Goal: Communication & Community: Answer question/provide support

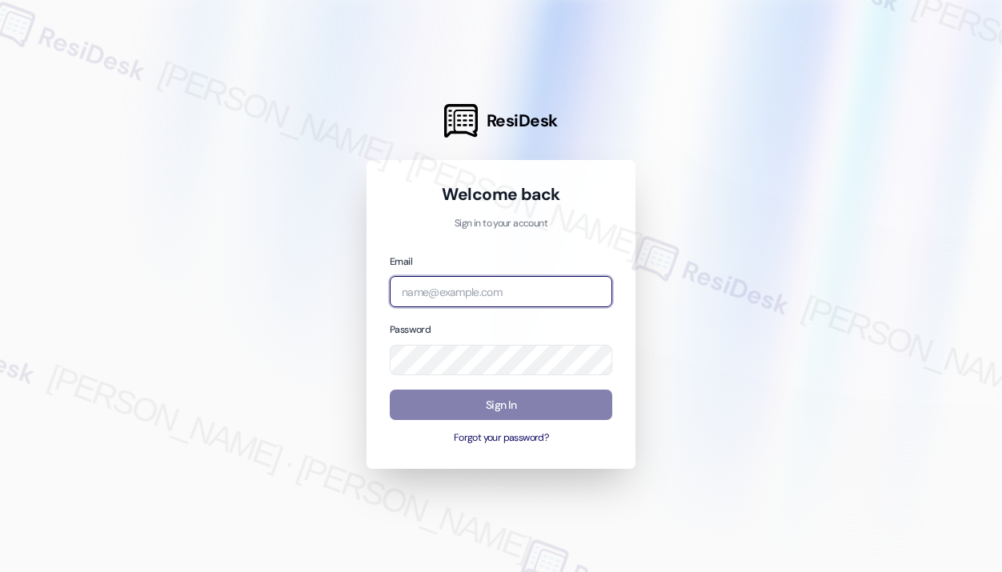
click at [547, 303] on input "email" at bounding box center [501, 291] width 222 height 31
type input "automated-surveys-park_properties-[PERSON_NAME].roles@park_[DOMAIN_NAME]"
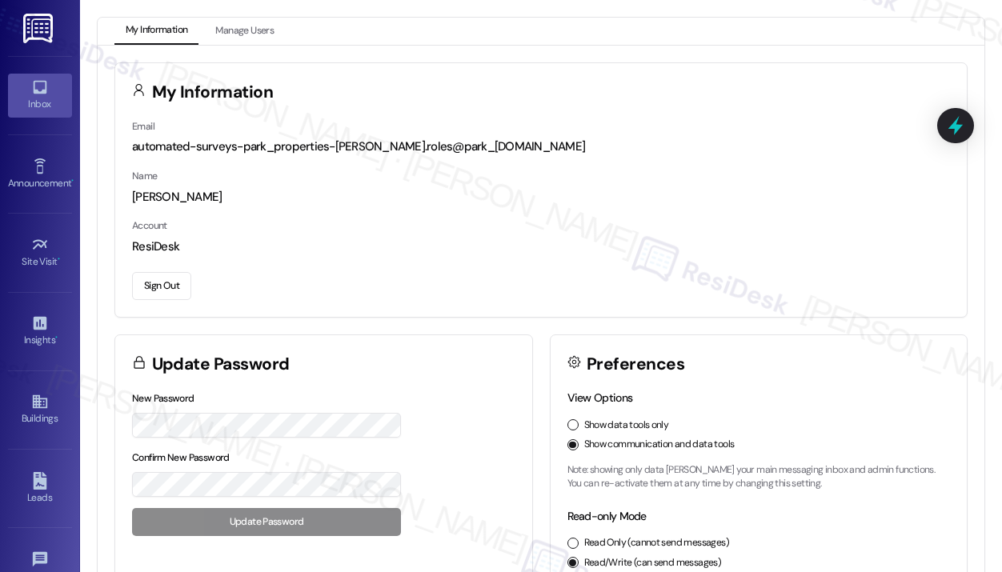
click at [33, 93] on icon at bounding box center [40, 88] width 14 height 14
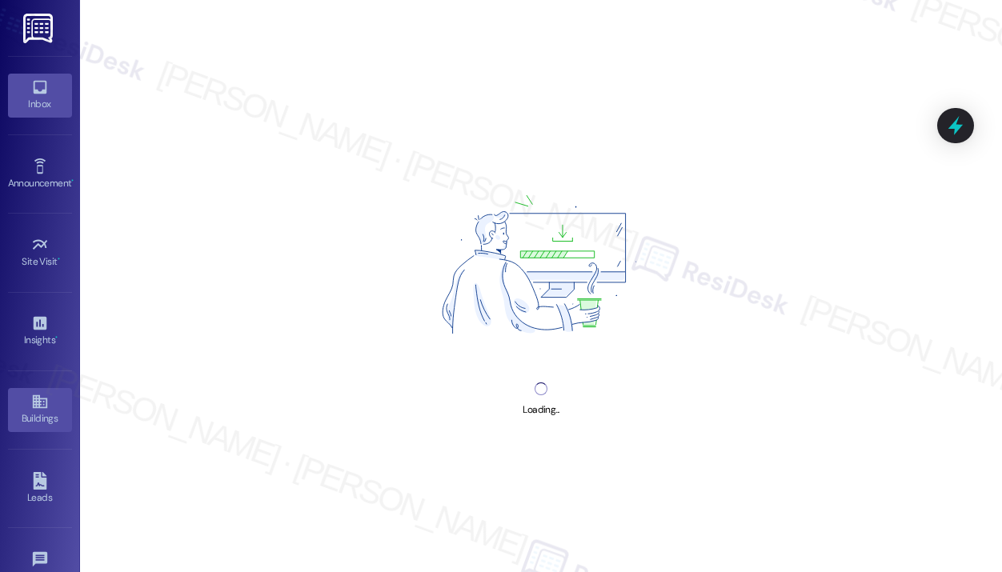
click at [36, 390] on link "Buildings" at bounding box center [40, 409] width 64 height 43
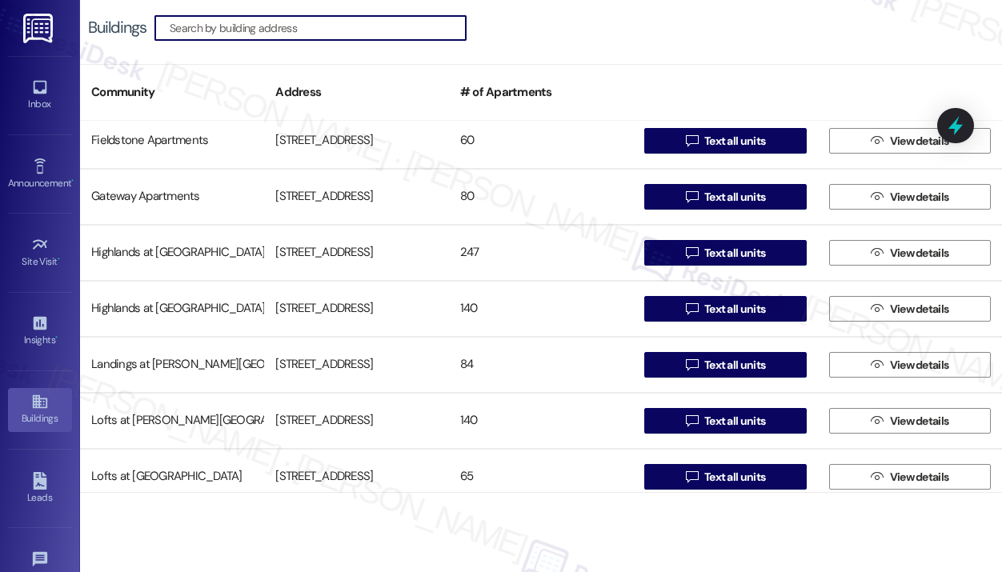
scroll to position [640, 0]
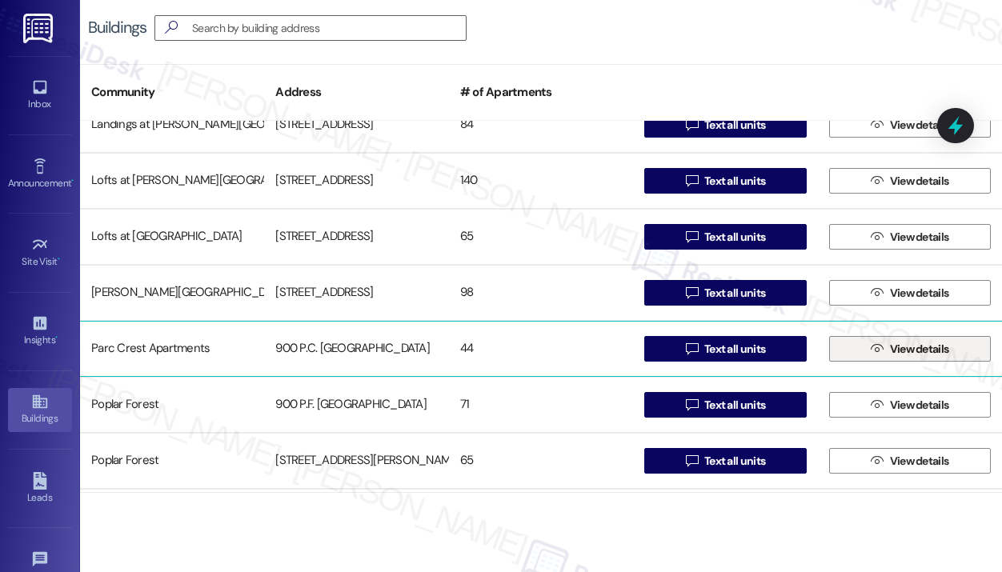
click at [852, 347] on button " View details" at bounding box center [910, 349] width 162 height 26
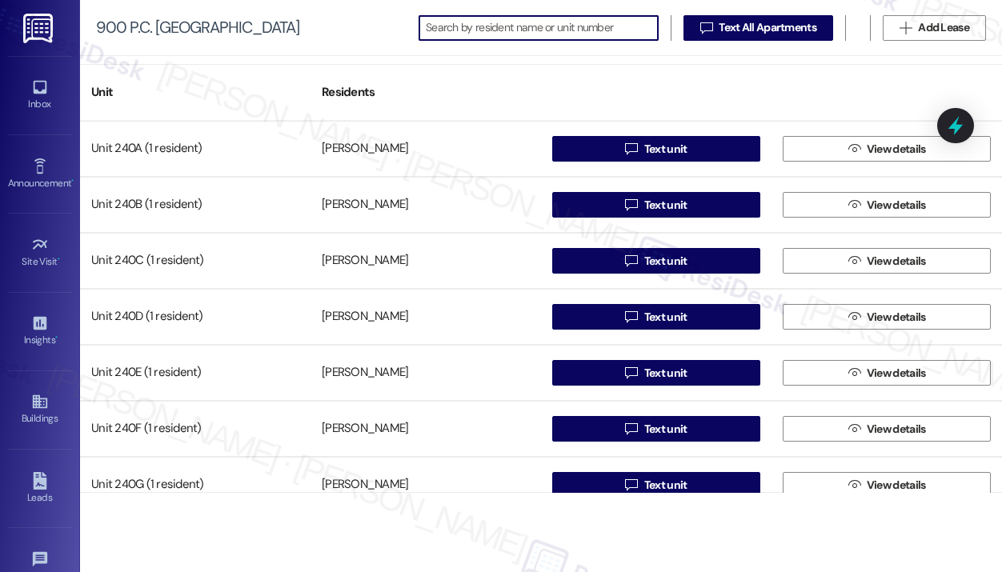
click at [575, 26] on input at bounding box center [542, 28] width 232 height 22
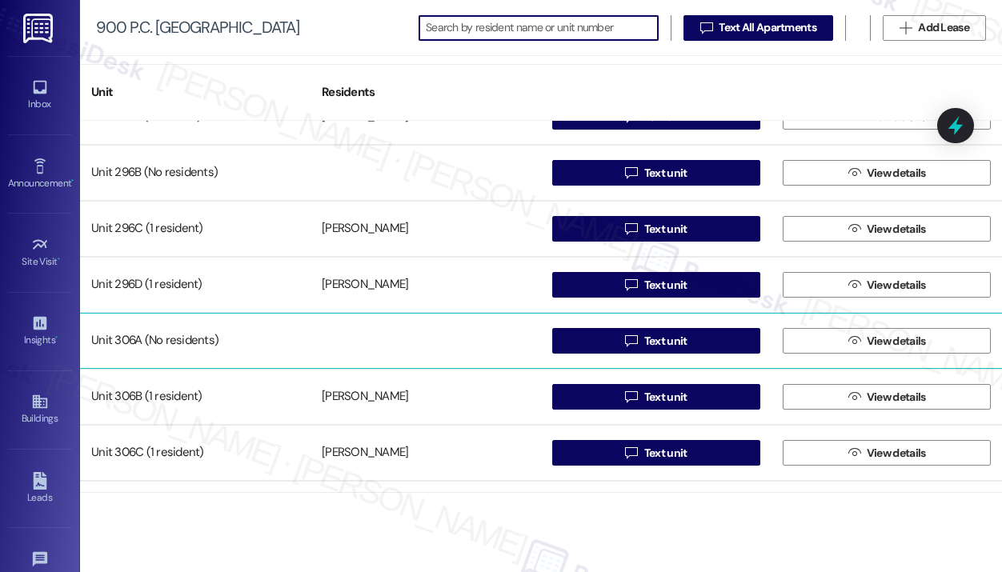
scroll to position [1680, 0]
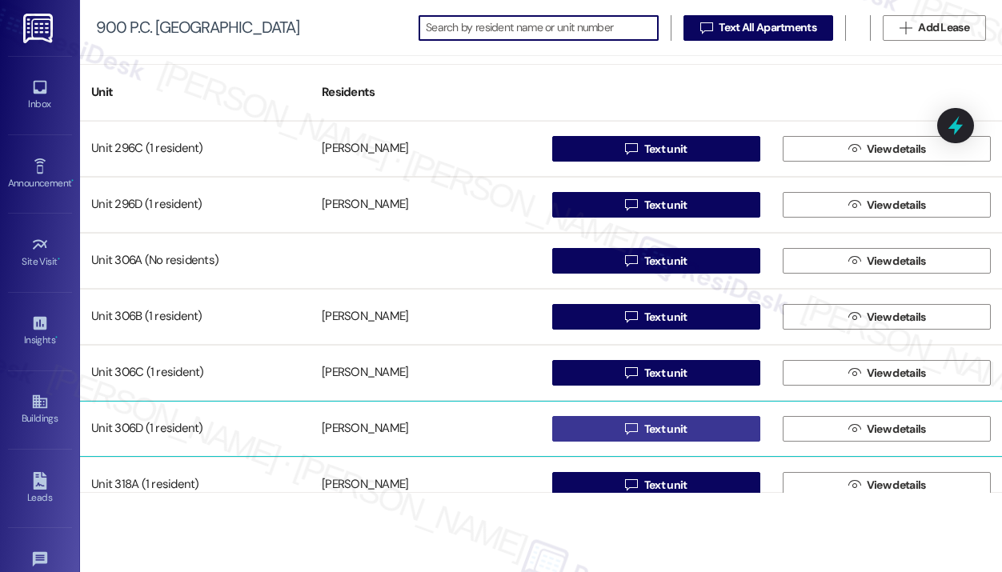
click at [644, 431] on span "Text unit" at bounding box center [665, 429] width 43 height 17
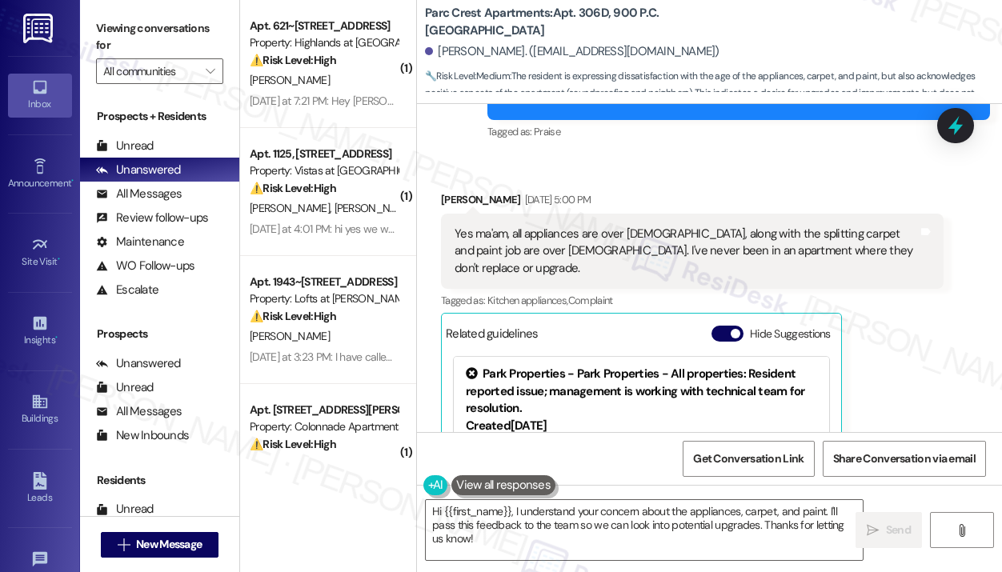
scroll to position [702, 0]
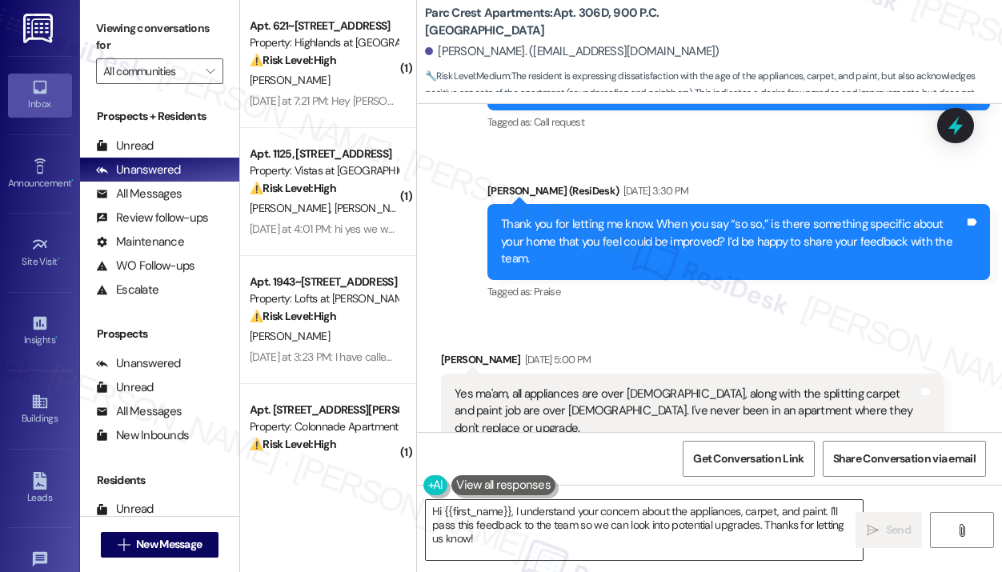
click at [558, 548] on textarea "Hi {{first_name}}, I understand your concern about the appliances, carpet, and …" at bounding box center [644, 530] width 437 height 60
click at [771, 290] on div "Sent via SMS [PERSON_NAME] (ResiDesk) [DATE] 3:30 PM Thank you for letting me k…" at bounding box center [738, 243] width 527 height 146
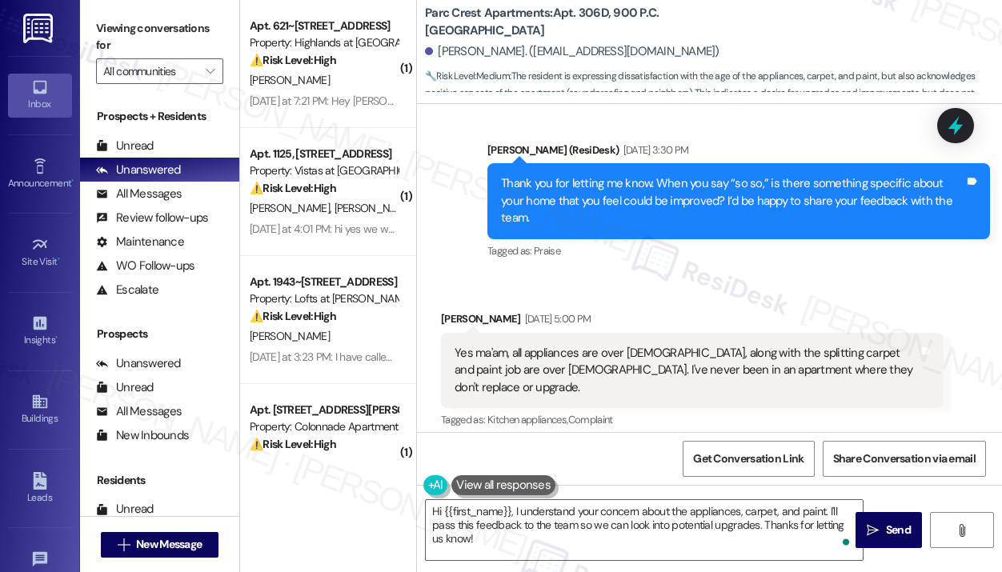
scroll to position [942, 0]
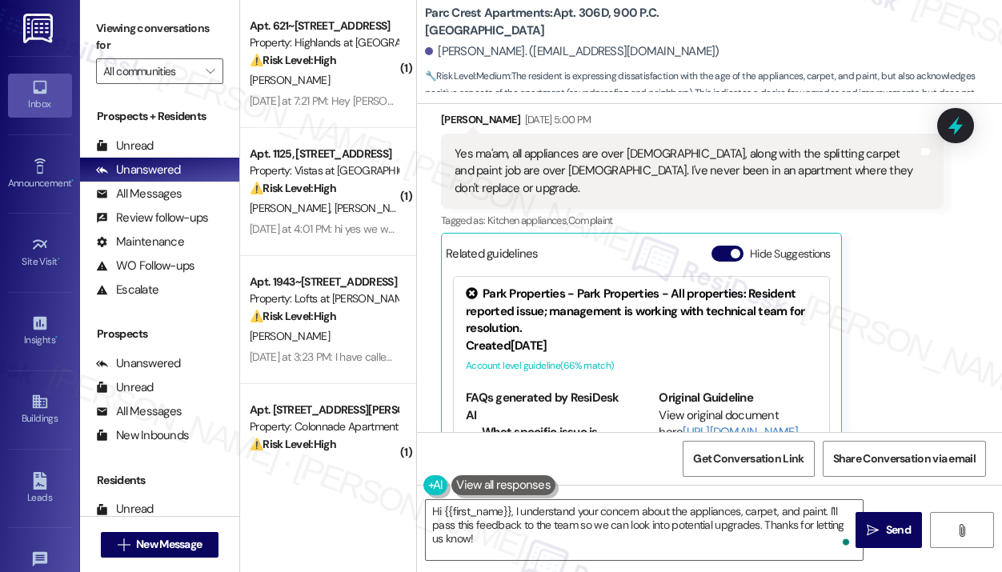
click at [916, 264] on div "[PERSON_NAME] [DATE] 5:00 PM Yes ma'am, all appliances are over [DEMOGRAPHIC_DA…" at bounding box center [692, 306] width 502 height 391
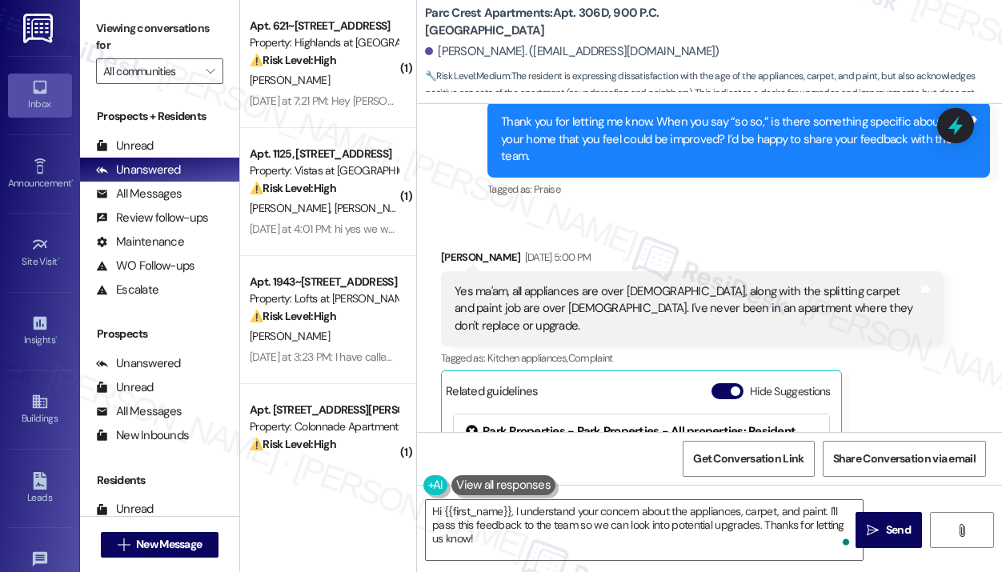
scroll to position [862, 0]
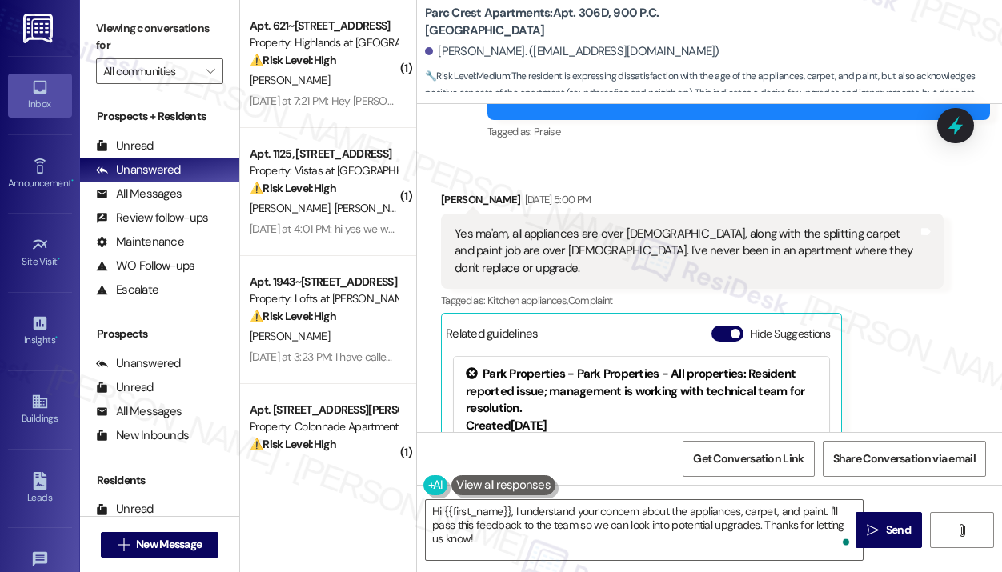
click at [662, 233] on div "Yes ma'am, all appliances are over [DEMOGRAPHIC_DATA], along with the splitting…" at bounding box center [685, 251] width 463 height 51
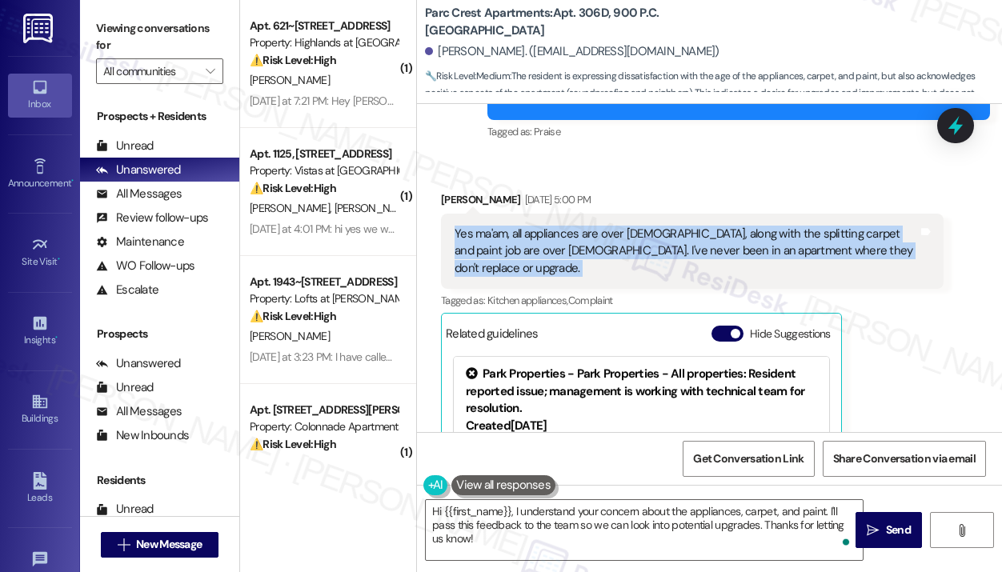
click at [662, 233] on div "Yes ma'am, all appliances are over [DEMOGRAPHIC_DATA], along with the splitting…" at bounding box center [685, 251] width 463 height 51
copy div "Yes ma'am, all appliances are over [DEMOGRAPHIC_DATA], along with the splitting…"
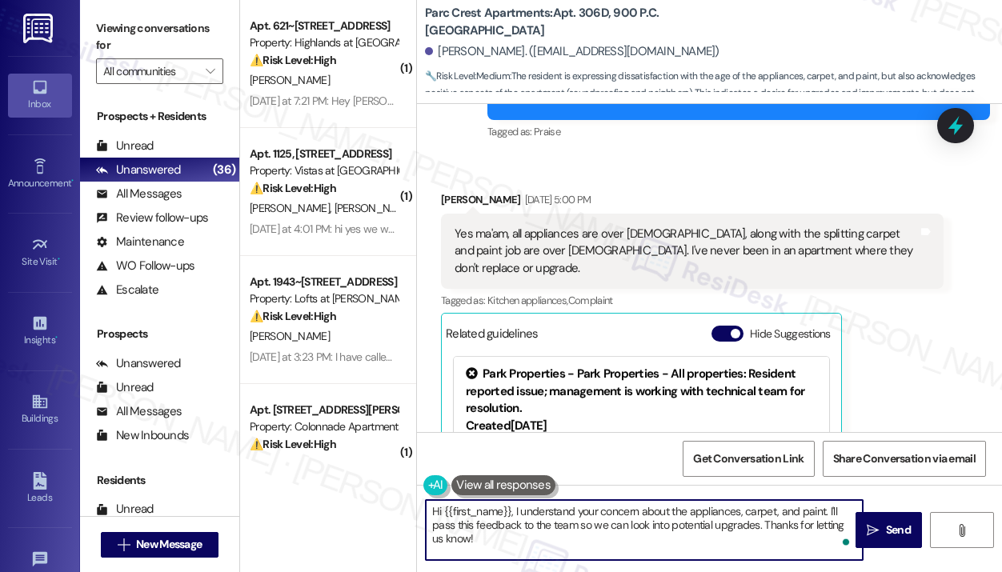
drag, startPoint x: 502, startPoint y: 543, endPoint x: 430, endPoint y: 515, distance: 77.3
click at [430, 515] on textarea "Hi {{first_name}}, I understand your concern about the appliances, carpet, and …" at bounding box center [644, 530] width 437 height 60
click at [543, 514] on textarea "Hi {{first_name}}, I understand your concern about the appliances, carpet, and …" at bounding box center [644, 530] width 437 height 60
drag, startPoint x: 515, startPoint y: 510, endPoint x: 522, endPoint y: 563, distance: 53.3
click at [522, 563] on div "Hi {{first_name}}, I understand your concern about the appliances, carpet, and …" at bounding box center [709, 545] width 585 height 120
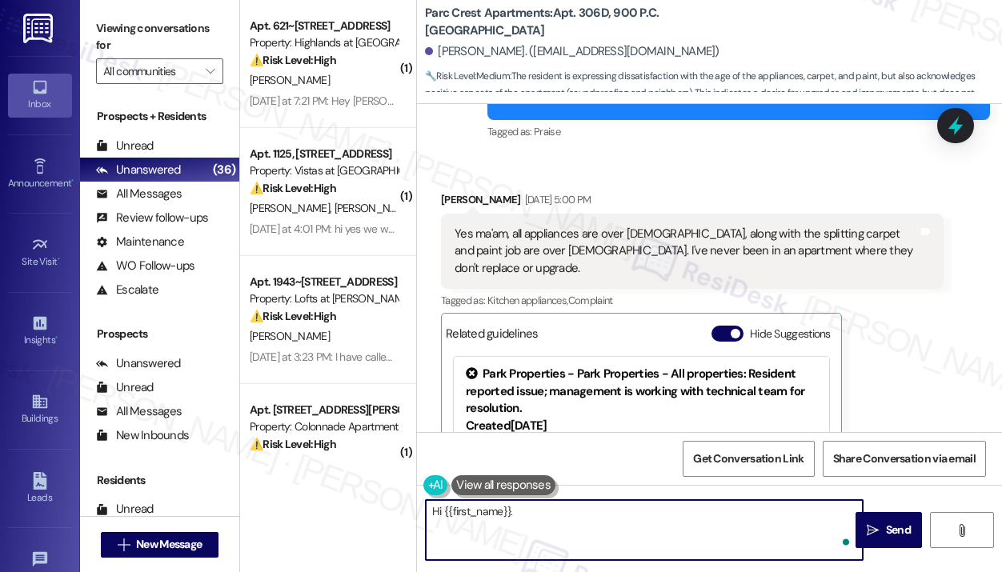
paste textarea "I got a response from the site team, and they mentioned that a written request …"
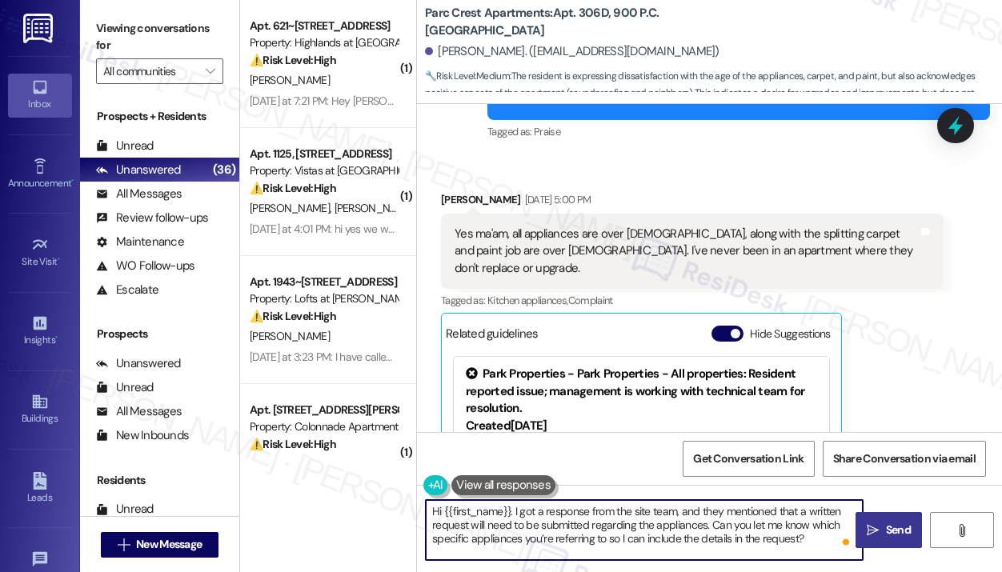
type textarea "Hi {{first_name}}. I got a response from the site team, and they mentioned that…"
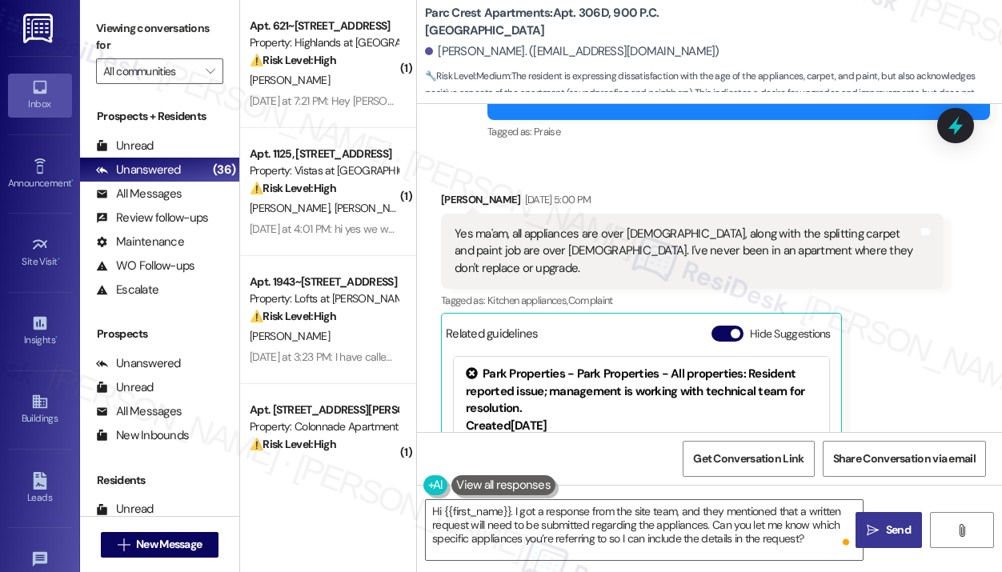
click at [887, 525] on span "Send" at bounding box center [898, 530] width 25 height 17
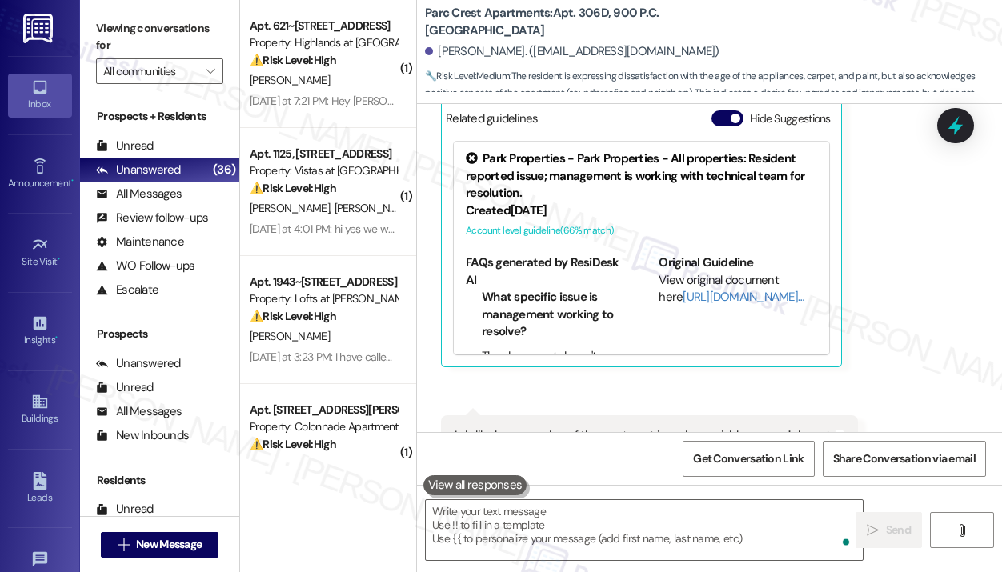
scroll to position [1102, 0]
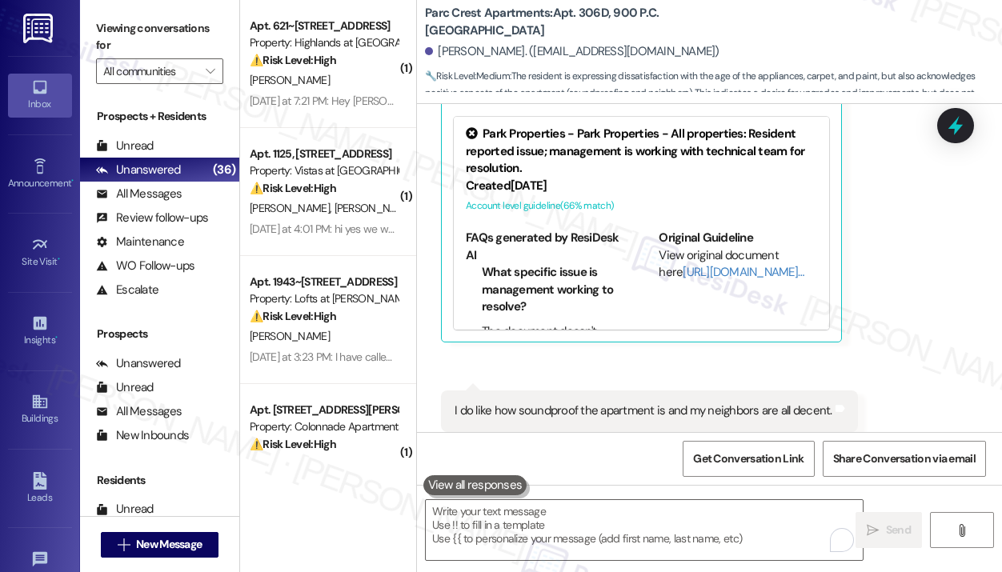
click at [887, 320] on div "Received via SMS [PERSON_NAME] [DATE] 5:00 PM Yes ma'am, all appliances are ove…" at bounding box center [709, 191] width 585 height 552
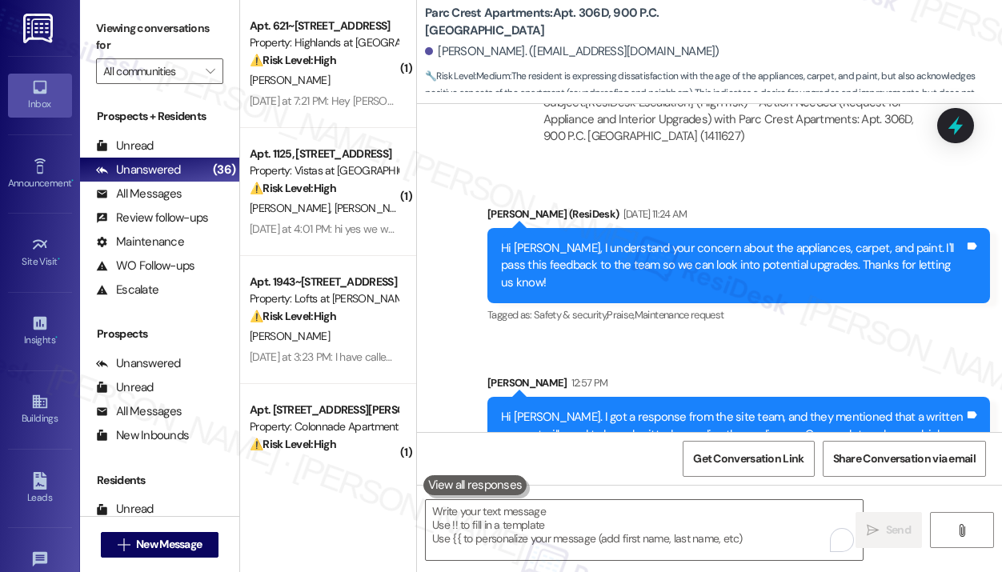
scroll to position [1616, 0]
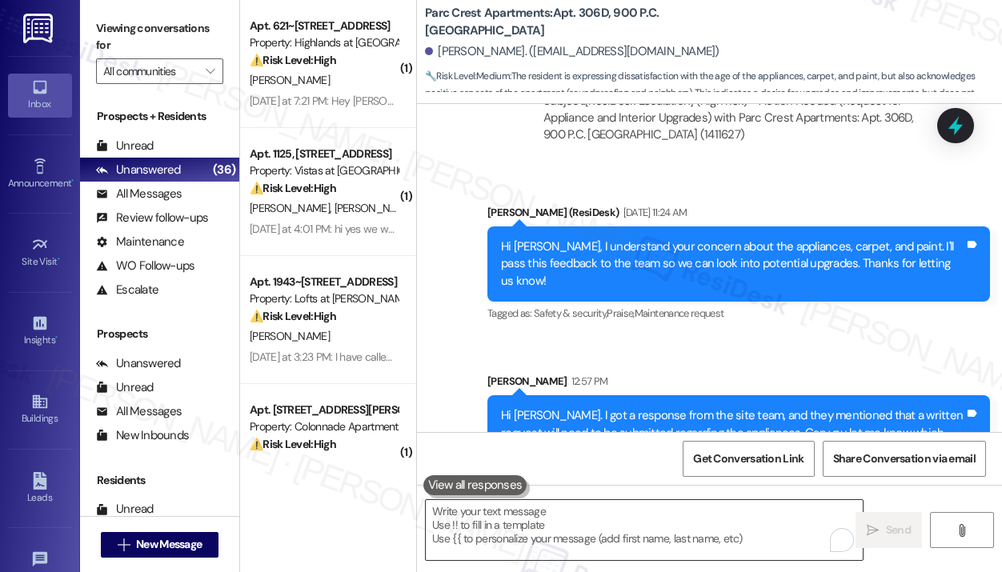
click at [622, 522] on textarea "To enrich screen reader interactions, please activate Accessibility in Grammarl…" at bounding box center [644, 530] width 437 height 60
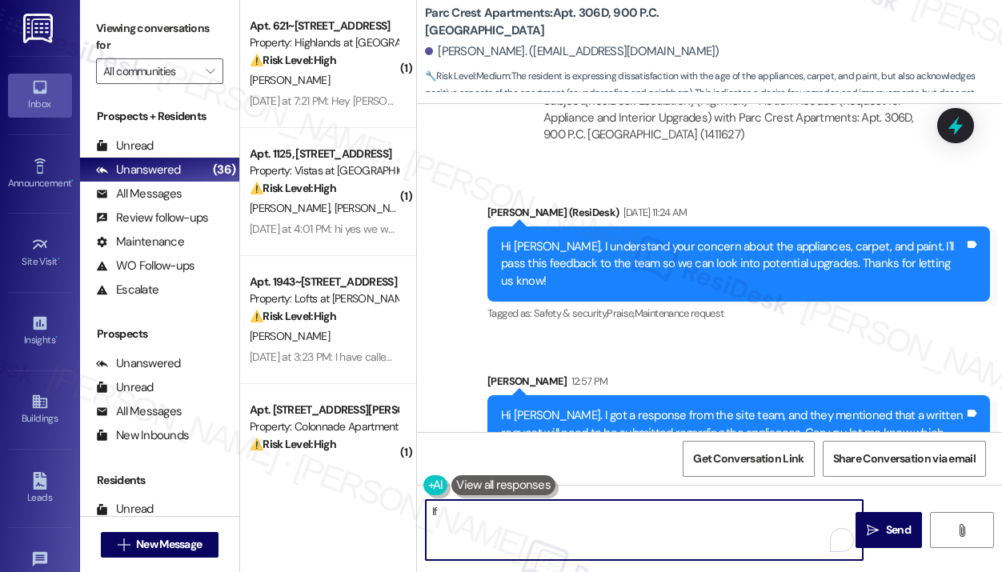
type textarea "I"
paste textarea "[EMAIL_ADDRESS][DOMAIN_NAME]"
paste textarea "can also submit a written request by emailing it to [EMAIL_ADDRESS][DOMAIN_NAME]"
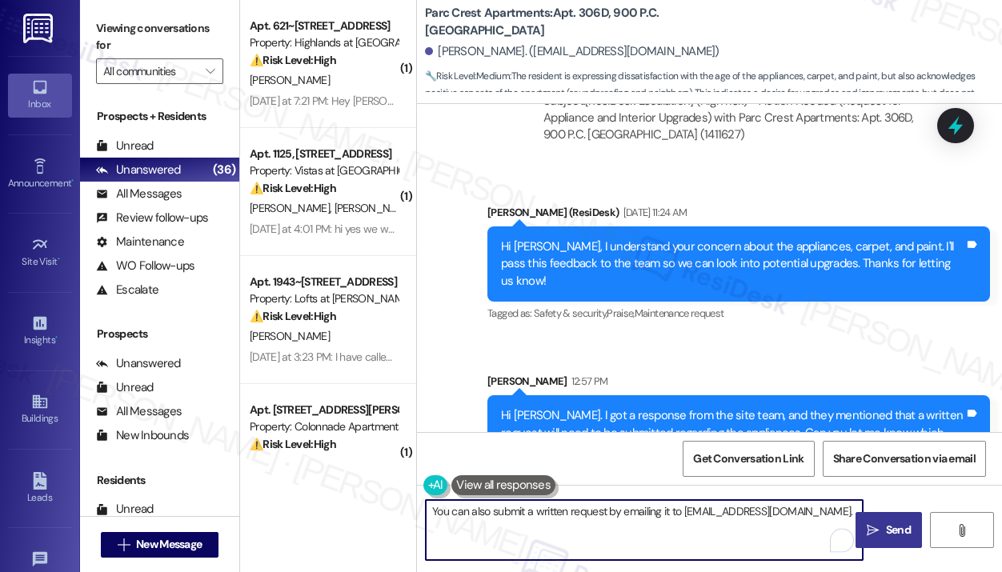
type textarea "You can also submit a written request by emailing it to [EMAIL_ADDRESS][DOMAIN_…"
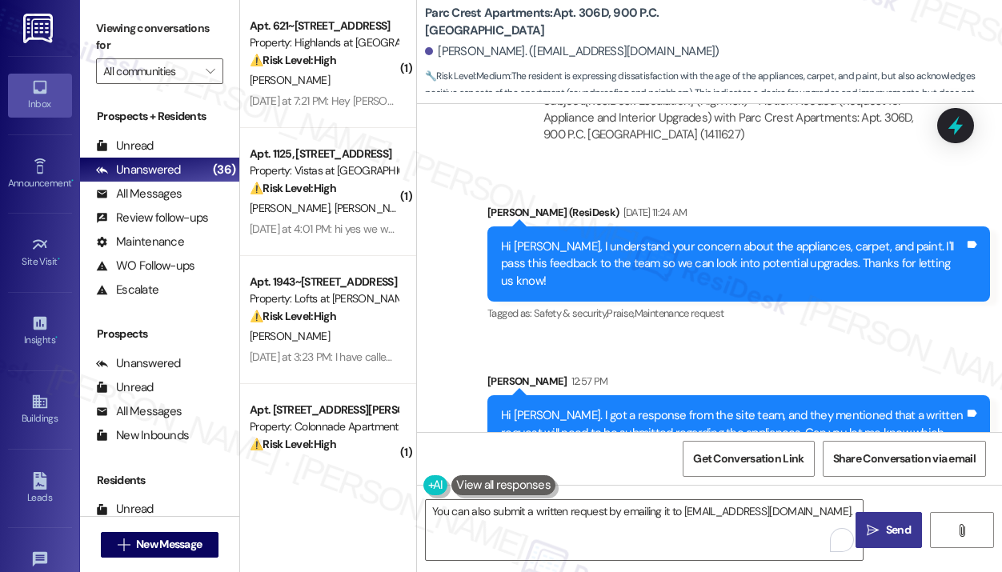
click at [900, 531] on span "Send" at bounding box center [898, 530] width 25 height 17
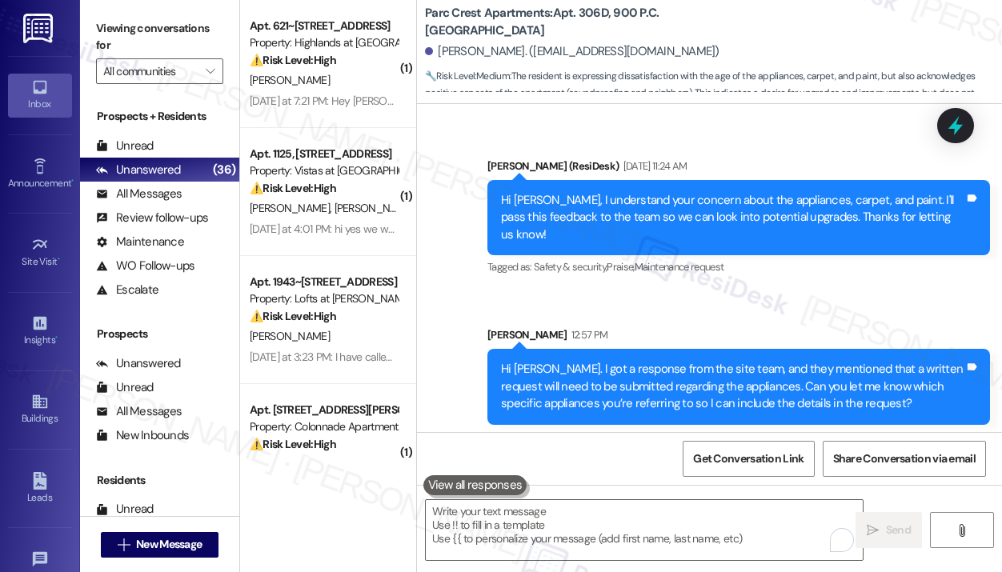
scroll to position [1727, 0]
